Goal: Information Seeking & Learning: Learn about a topic

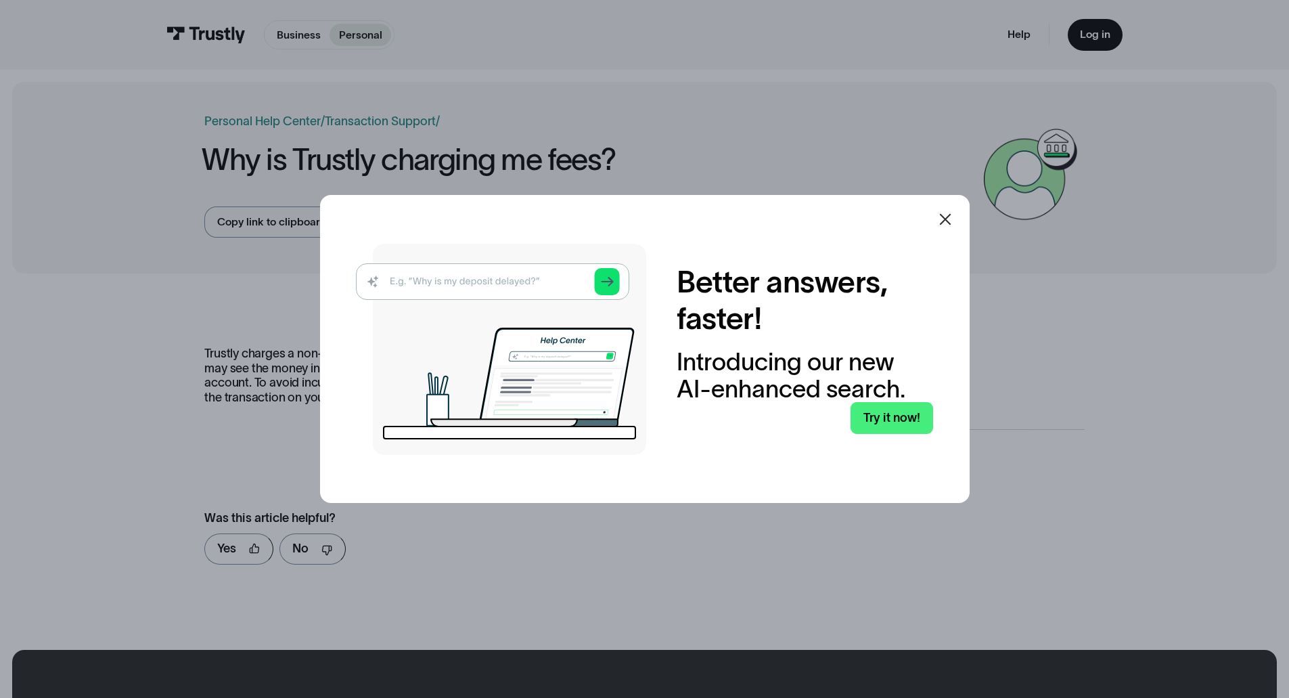
click at [727, 163] on div at bounding box center [644, 349] width 1289 height 698
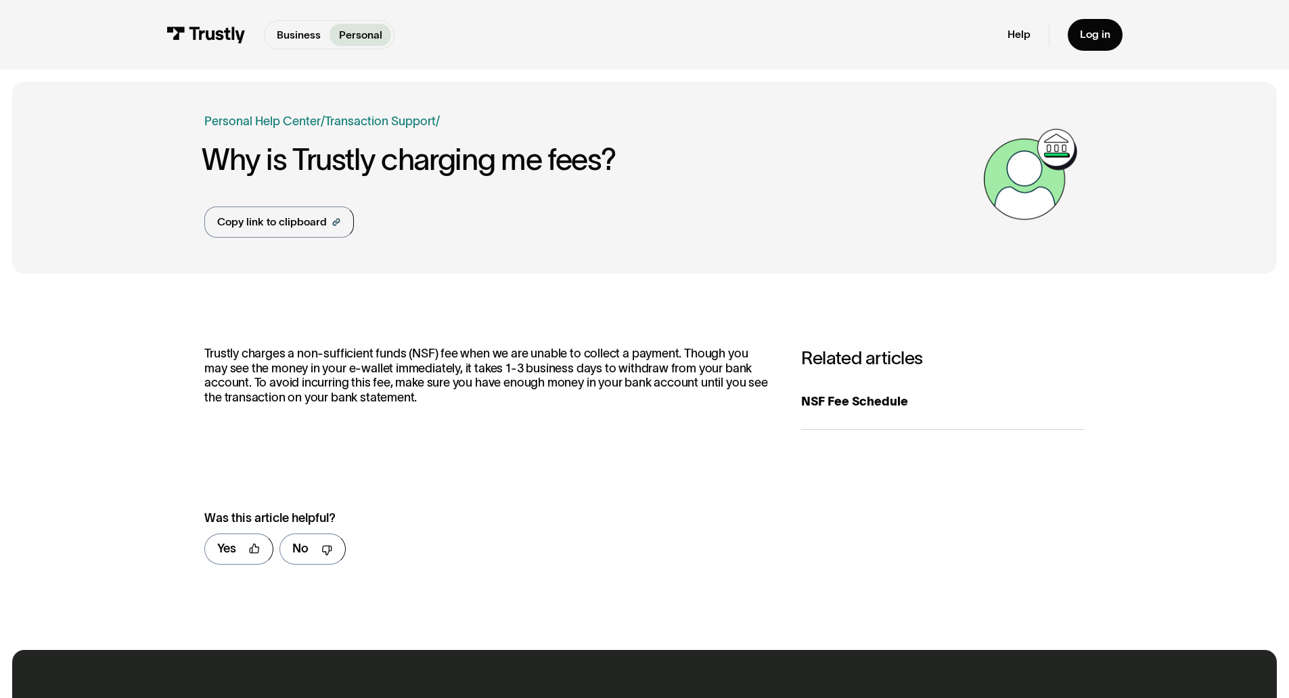
click at [553, 288] on div "**********" at bounding box center [644, 462] width 1265 height 352
click at [302, 35] on p "Business" at bounding box center [299, 35] width 44 height 16
click at [675, 442] on div "**********" at bounding box center [644, 461] width 880 height 230
